Goal: Navigation & Orientation: Find specific page/section

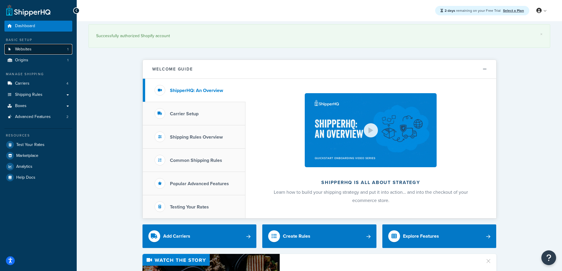
click at [28, 48] on span "Websites" at bounding box center [23, 49] width 17 height 5
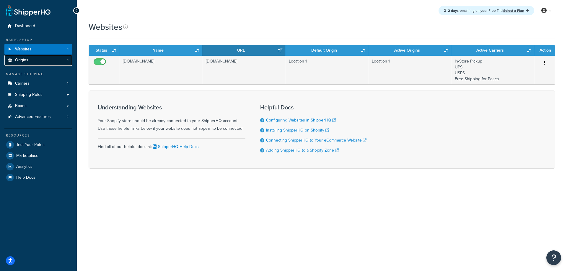
click at [25, 60] on span "Origins" at bounding box center [21, 60] width 13 height 5
